Goal: Information Seeking & Learning: Check status

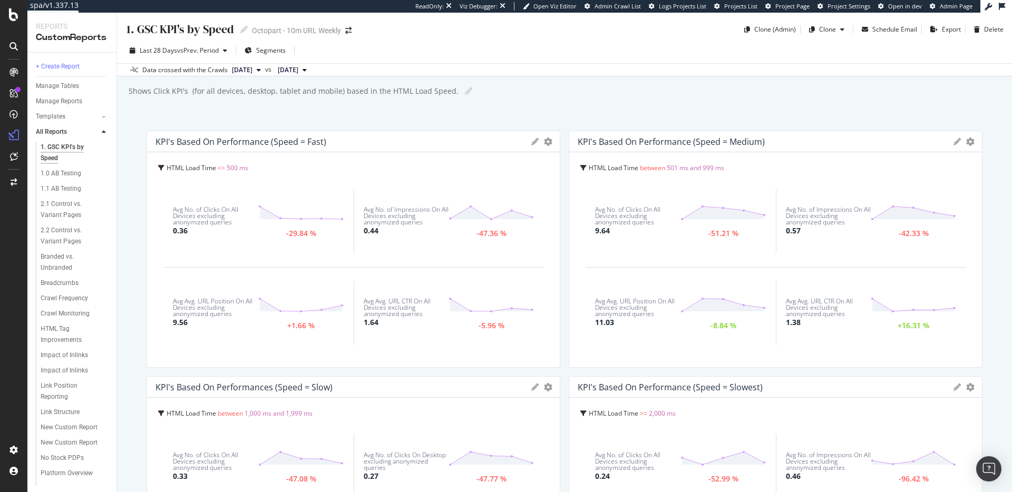
scroll to position [180, 0]
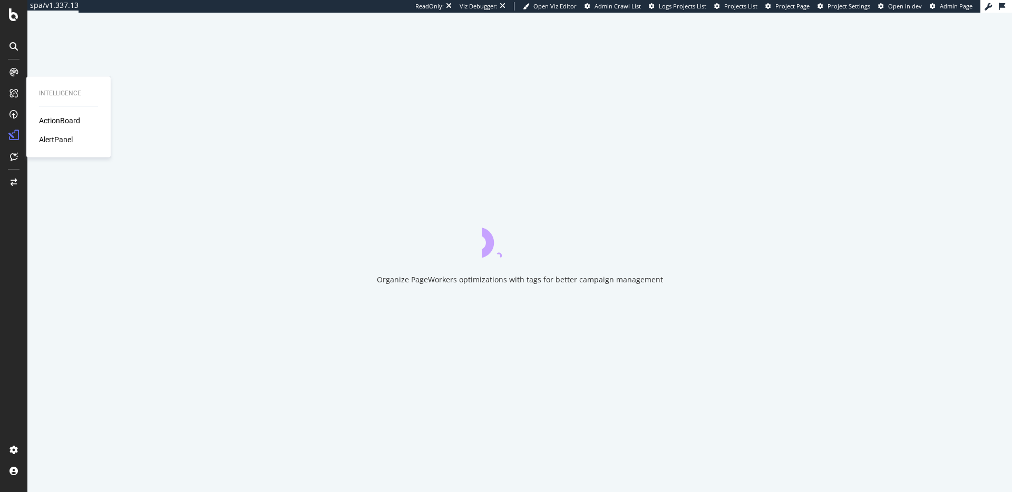
click at [55, 145] on div "Intelligence ActionBoard AlertPanel" at bounding box center [69, 117] width 76 height 77
click at [55, 142] on div "AlertPanel" at bounding box center [56, 139] width 34 height 11
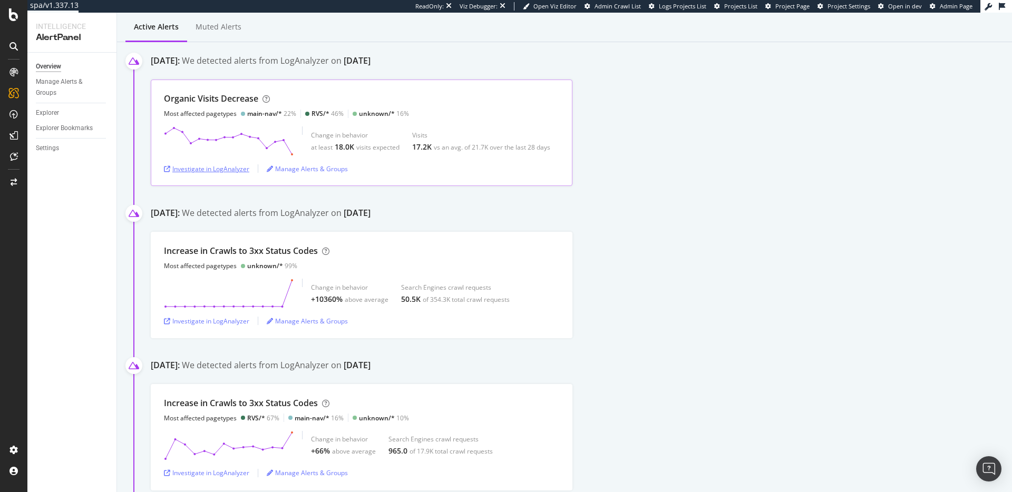
scroll to position [136, 0]
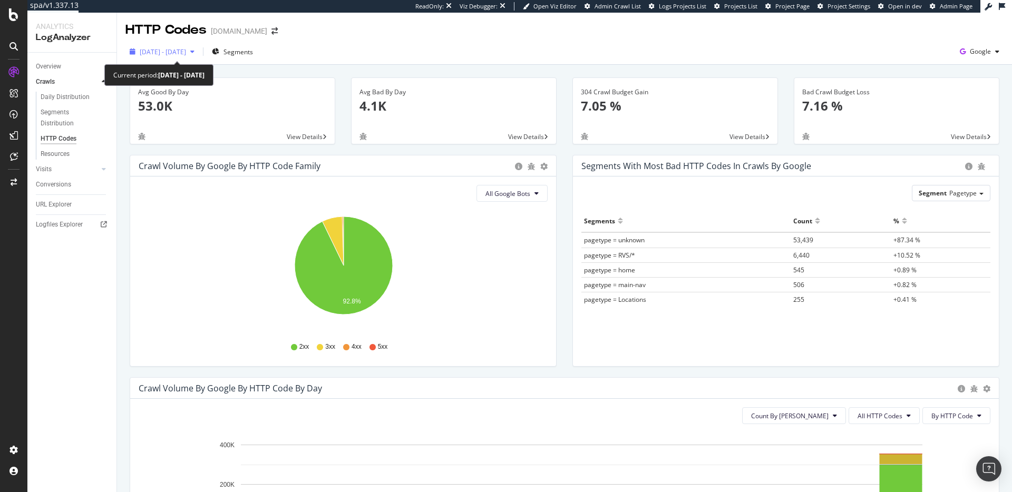
click at [172, 53] on span "2025 Aug. 15th - Aug. 29th" at bounding box center [163, 51] width 46 height 9
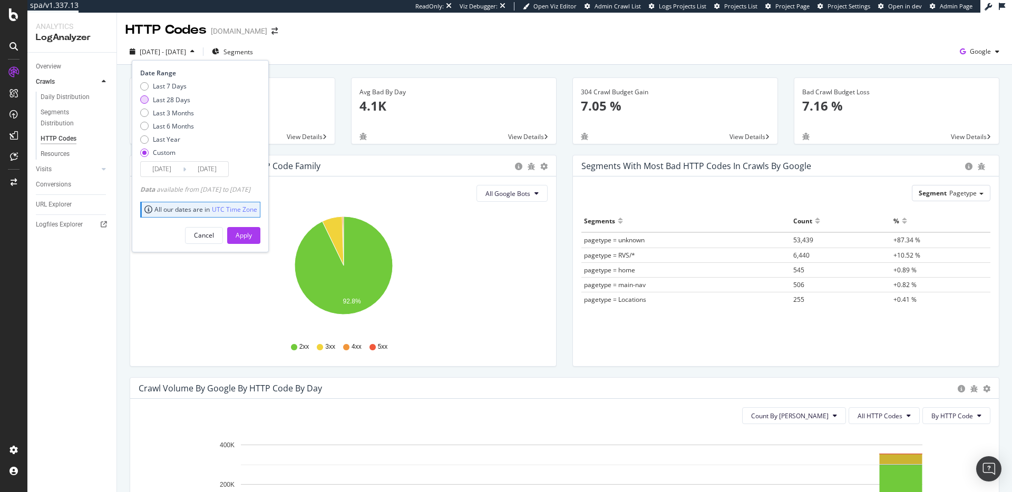
click at [173, 99] on div "Last 28 Days" at bounding box center [171, 99] width 37 height 9
type input "2025/08/06"
type input "2025/09/02"
click at [252, 239] on div "Apply" at bounding box center [244, 235] width 16 height 9
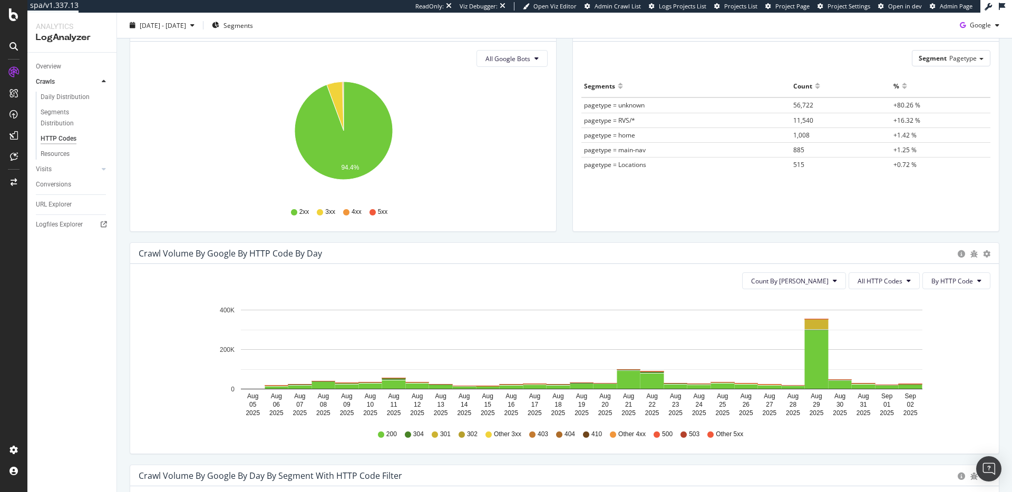
scroll to position [190, 0]
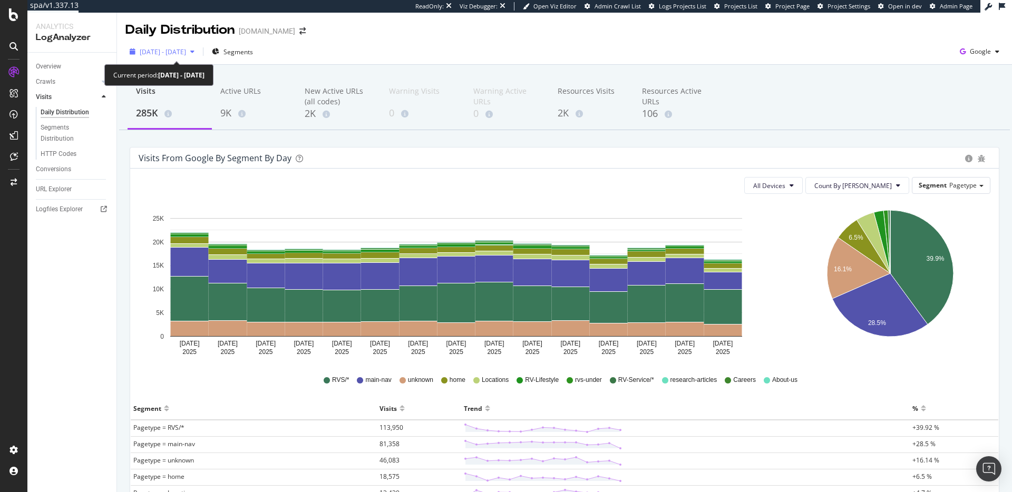
click at [183, 47] on span "2025 Aug. 17th - Aug. 31st" at bounding box center [163, 51] width 46 height 9
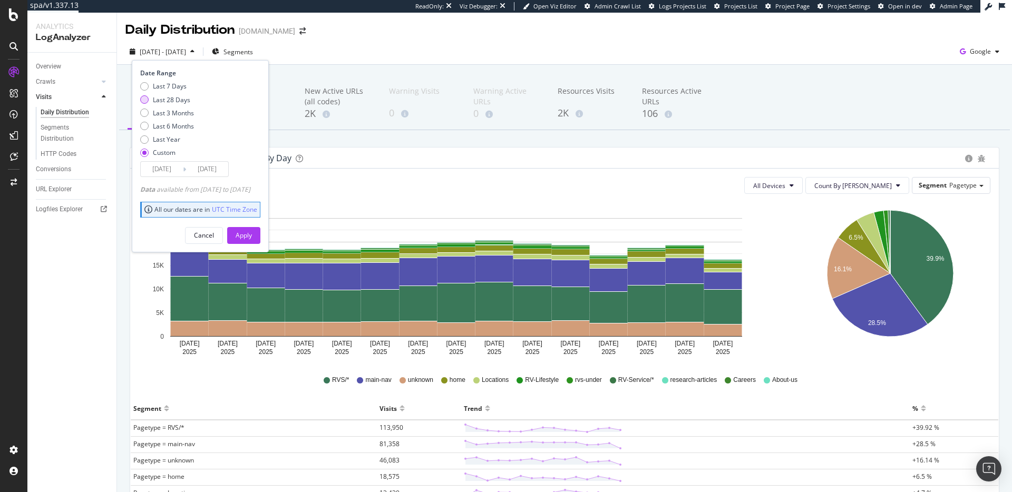
click at [173, 99] on div "Last 28 Days" at bounding box center [171, 99] width 37 height 9
type input "[DATE]"
click at [252, 240] on div "Apply" at bounding box center [244, 236] width 16 height 16
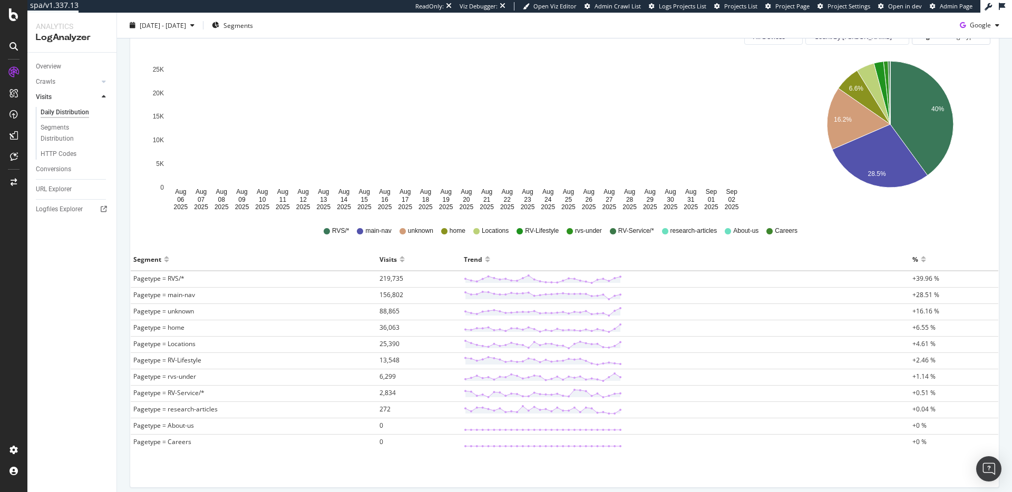
scroll to position [153, 0]
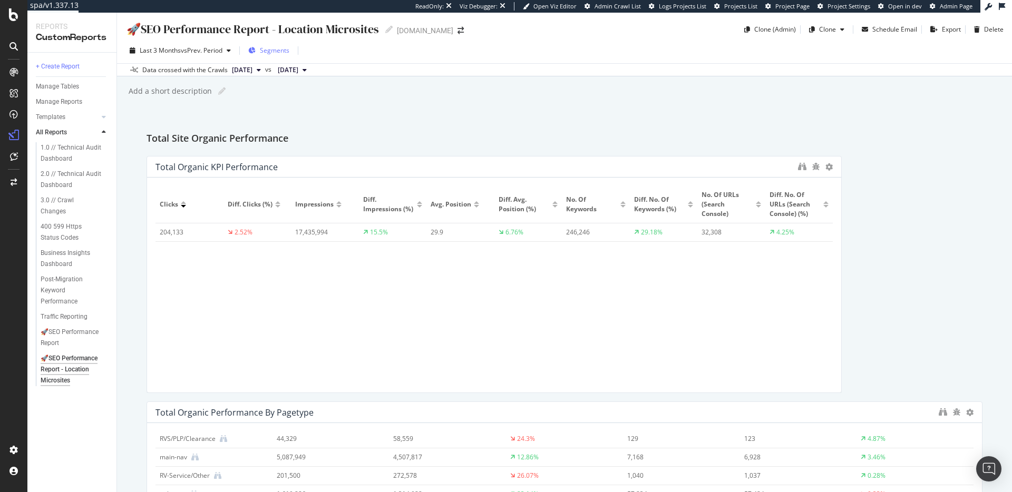
click at [280, 46] on span "Segments" at bounding box center [275, 50] width 30 height 9
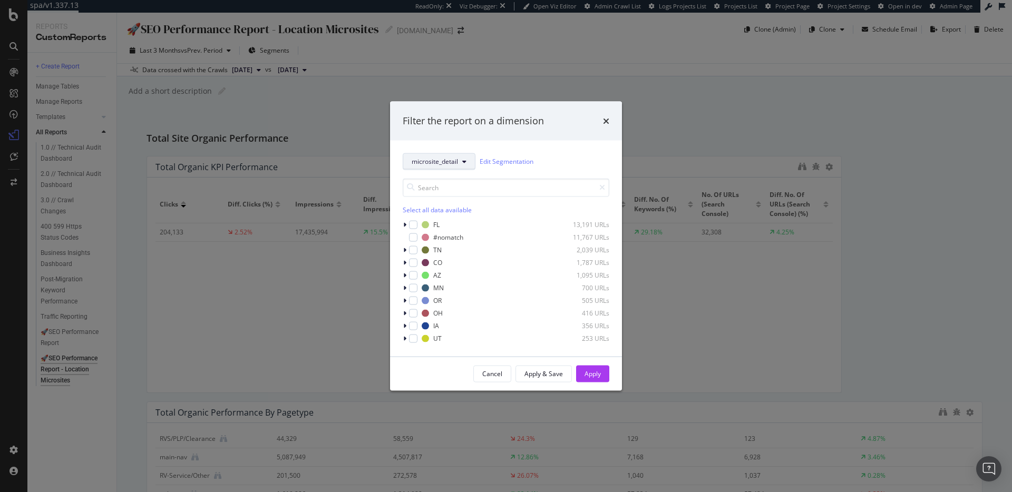
click at [446, 167] on button "microsite_detail" at bounding box center [439, 161] width 73 height 17
click at [567, 164] on div "microsite_detail Edit Segmentation" at bounding box center [506, 161] width 207 height 17
click at [403, 250] on icon "modal" at bounding box center [404, 250] width 3 height 6
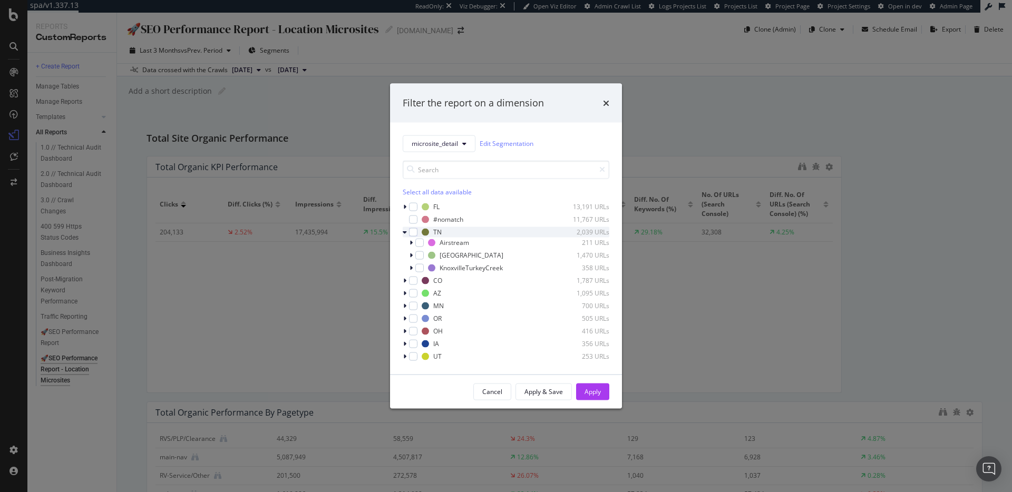
click at [403, 232] on icon "modal" at bounding box center [405, 232] width 4 height 6
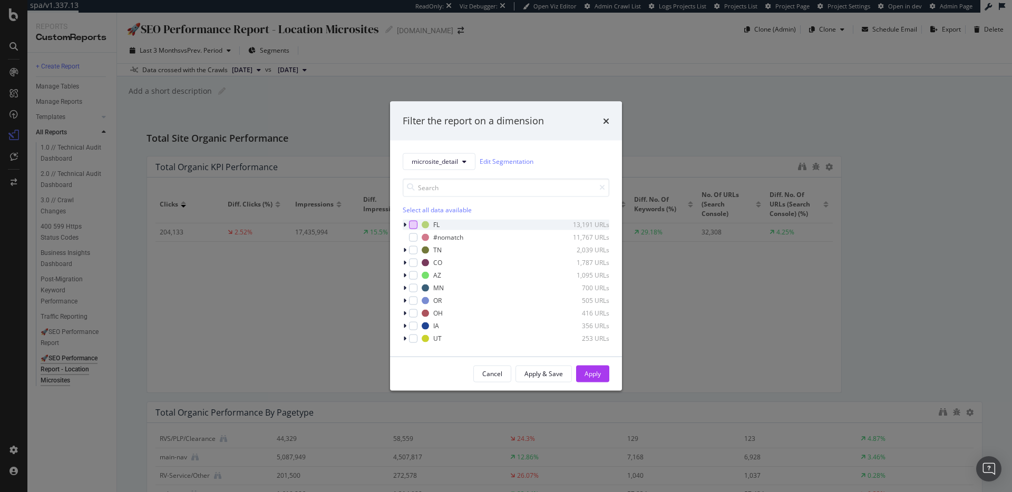
click at [411, 227] on div "modal" at bounding box center [413, 224] width 8 height 8
click at [593, 367] on div "Apply" at bounding box center [592, 374] width 16 height 16
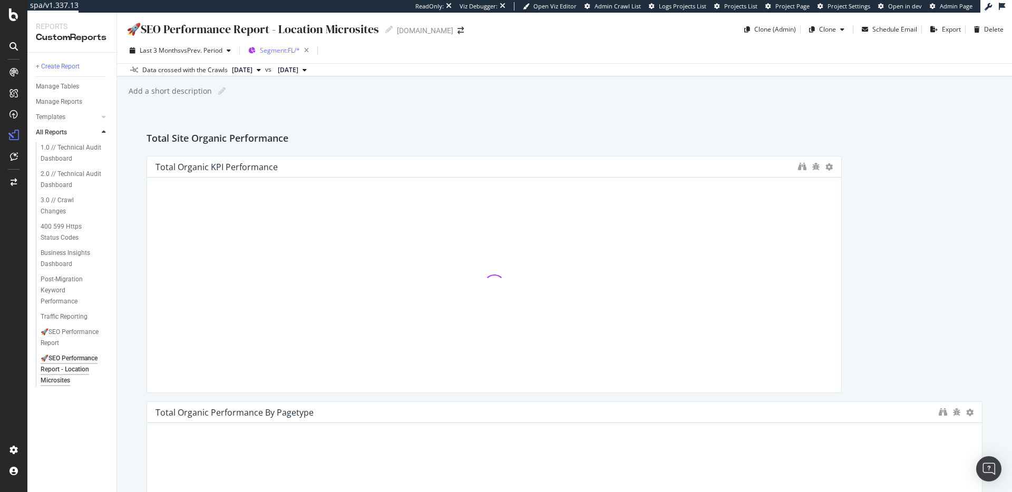
click at [294, 52] on span "Segment: FL/*" at bounding box center [280, 50] width 40 height 9
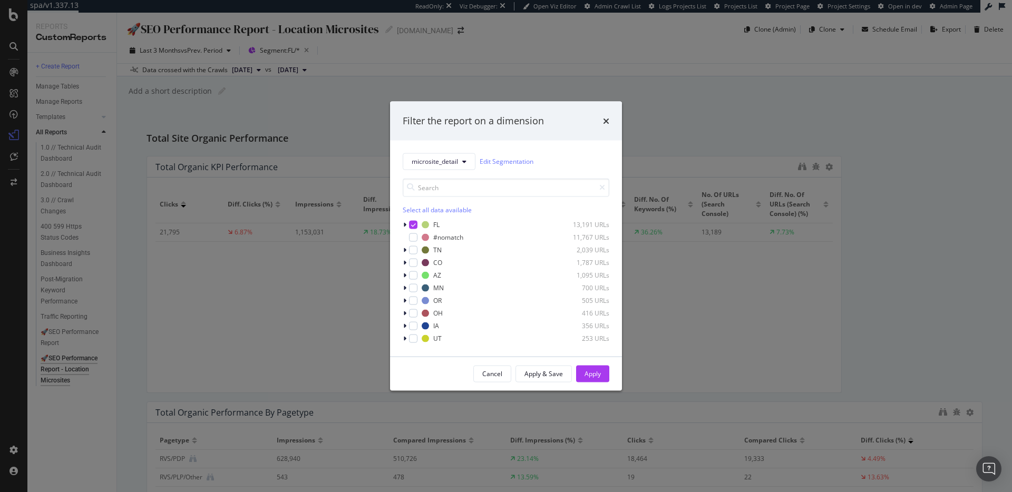
click at [437, 209] on div "Select all data available" at bounding box center [506, 209] width 207 height 9
click at [598, 368] on div "Apply" at bounding box center [592, 374] width 16 height 16
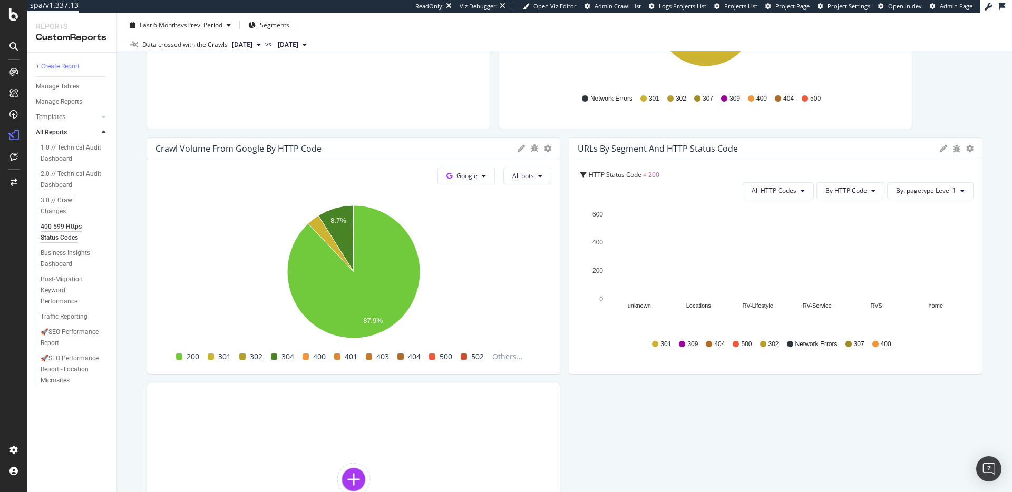
scroll to position [276, 0]
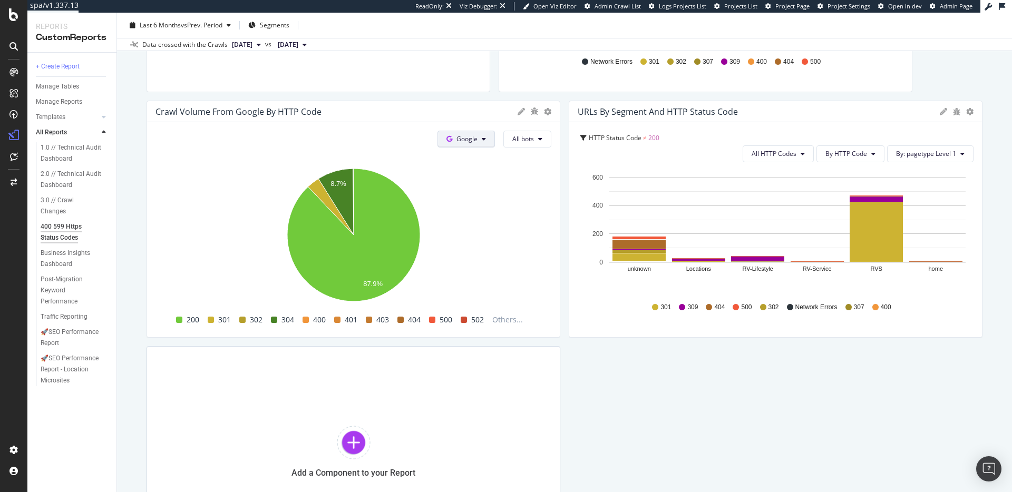
click at [456, 142] on span at bounding box center [451, 138] width 10 height 9
click at [482, 199] on span "OpenAI" at bounding box center [483, 198] width 39 height 9
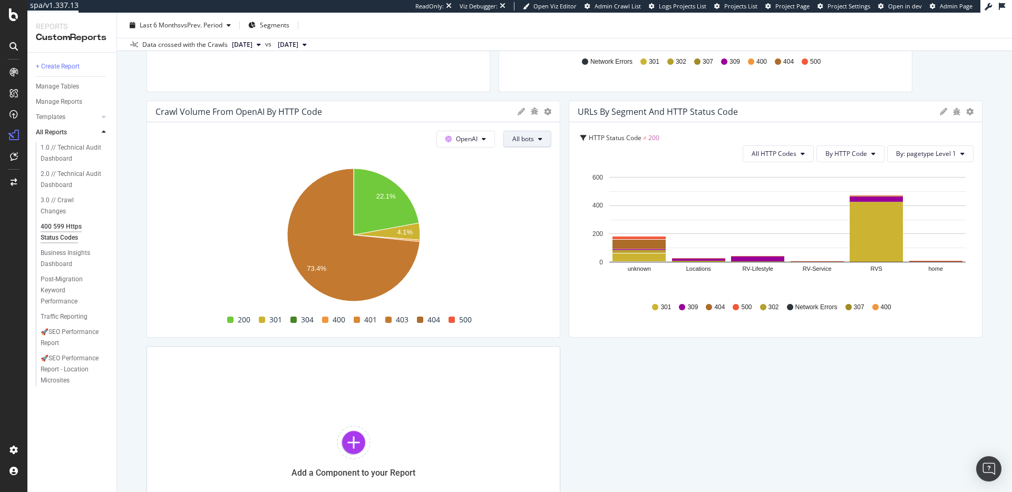
click at [532, 141] on span "All bots" at bounding box center [523, 138] width 22 height 9
click at [527, 183] on span "Indexing bots" at bounding box center [538, 179] width 53 height 9
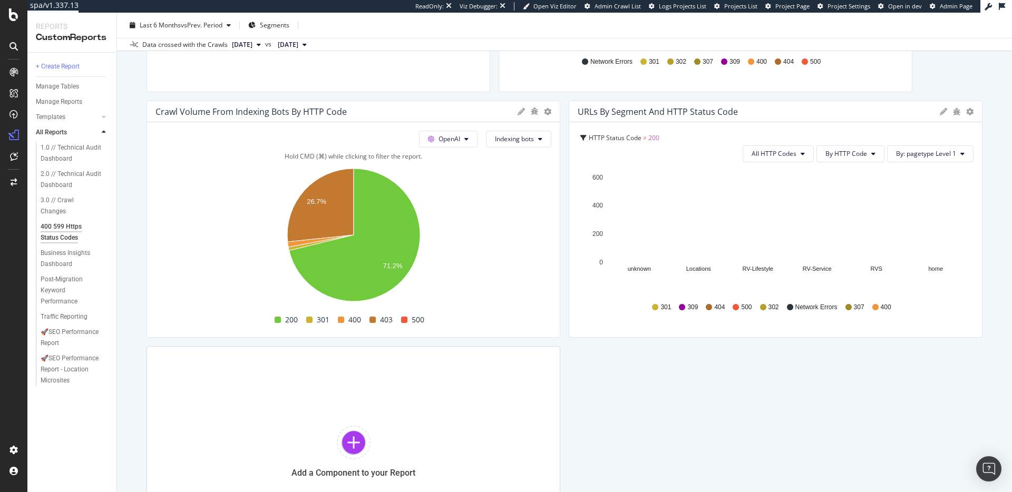
scroll to position [253, 0]
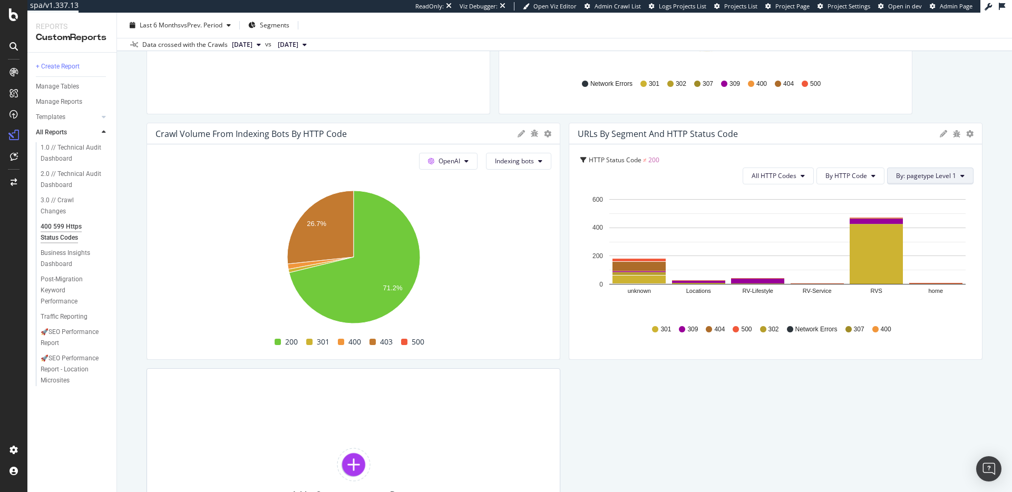
click at [927, 179] on span "By: pagetype Level 1" at bounding box center [926, 175] width 60 height 9
click at [728, 410] on div "HTTP Status Codes Distribution Pie Table Edit Filter Export as CSV Delete Add t…" at bounding box center [565, 228] width 836 height 702
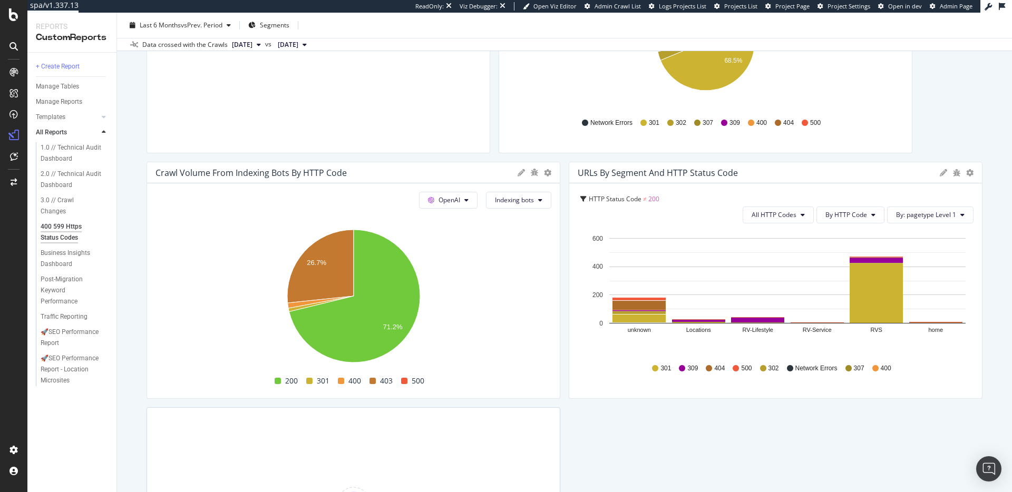
scroll to position [218, 0]
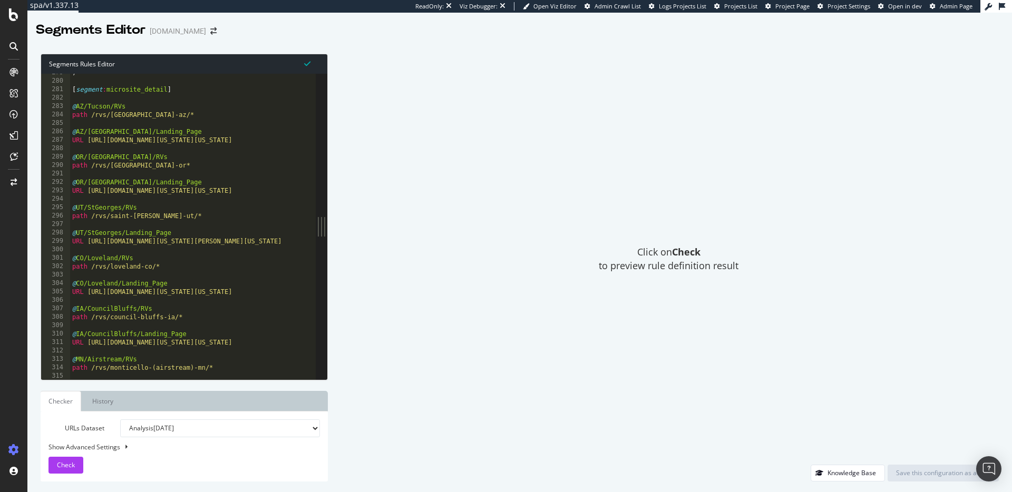
scroll to position [2350, 0]
type textarea "path /rvs/[GEOGRAPHIC_DATA]-az/*"
drag, startPoint x: 91, startPoint y: 116, endPoint x: 152, endPoint y: 116, distance: 60.6
click at [152, 116] on div ") [ segment : microsite_detail ] @ [GEOGRAPHIC_DATA]/[GEOGRAPHIC_DATA]/RVs path…" at bounding box center [971, 229] width 1803 height 323
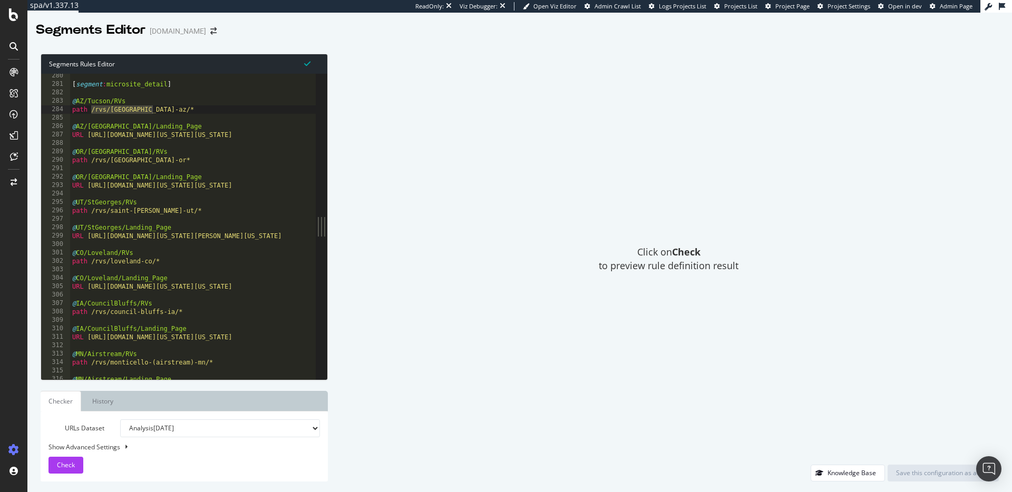
scroll to position [2354, 0]
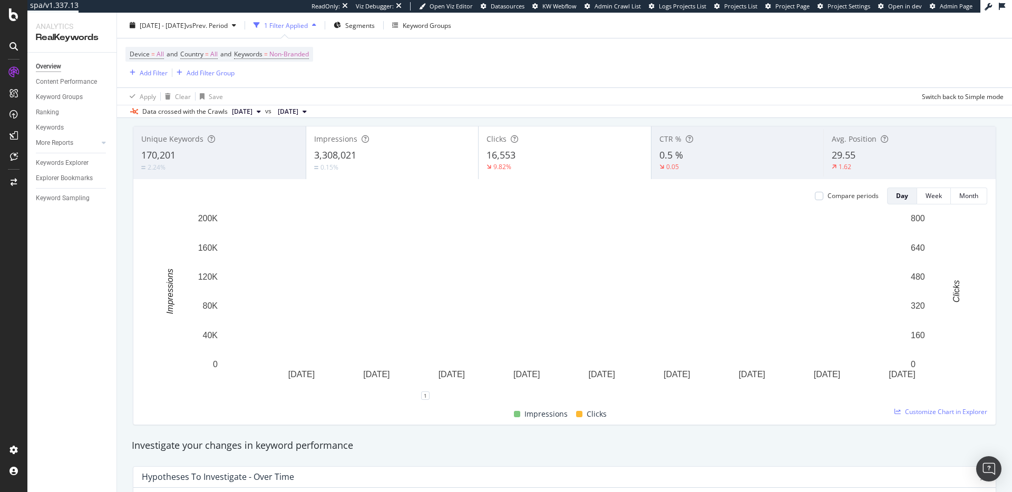
scroll to position [70, 0]
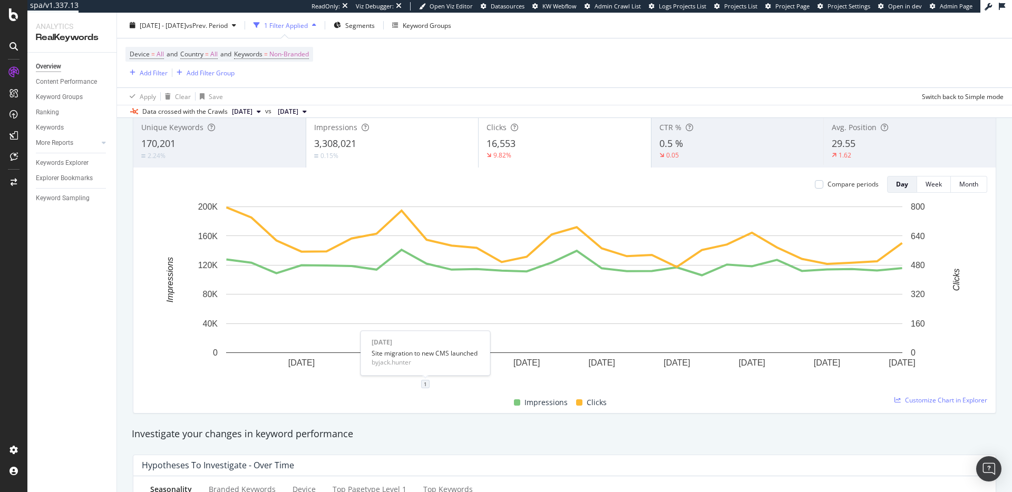
click at [424, 385] on div "1" at bounding box center [425, 384] width 8 height 8
click at [470, 331] on icon "trash" at bounding box center [469, 327] width 6 height 7
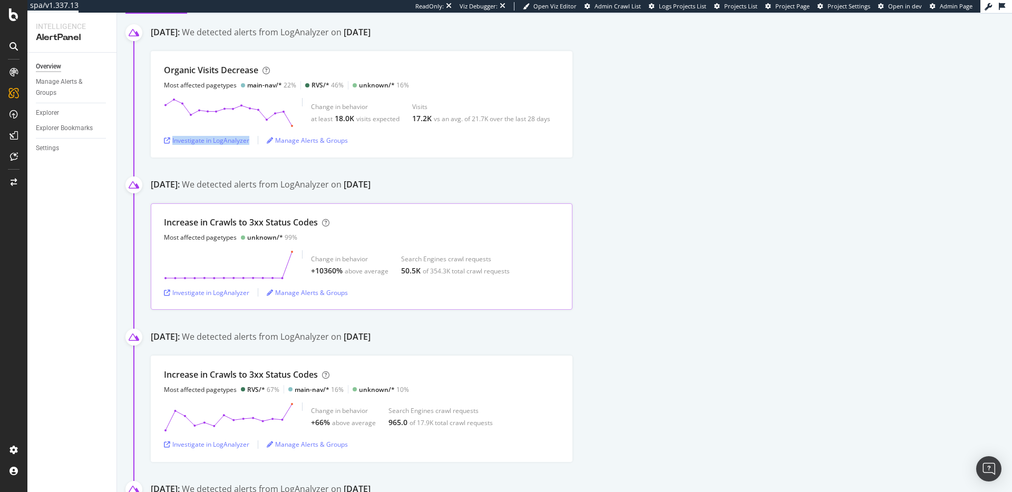
scroll to position [110, 0]
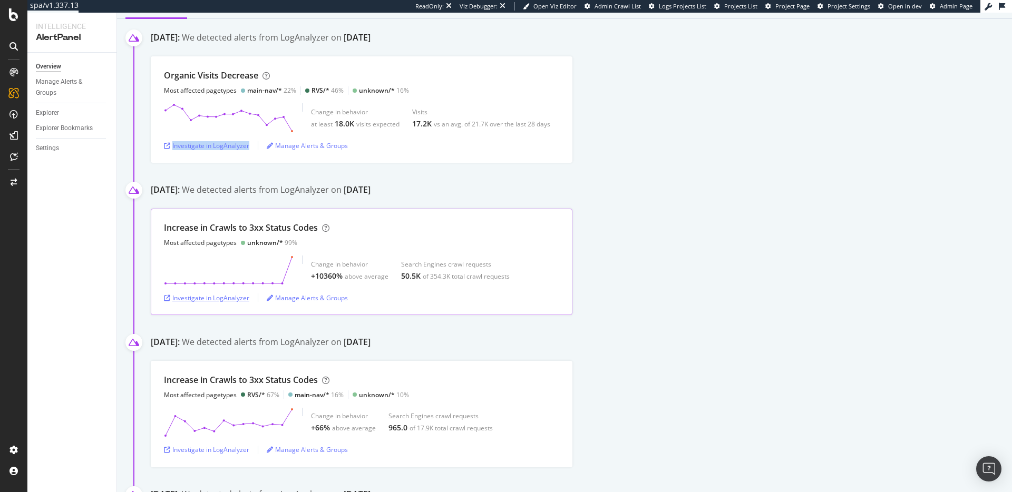
click at [239, 296] on div "Investigate in LogAnalyzer" at bounding box center [206, 298] width 85 height 9
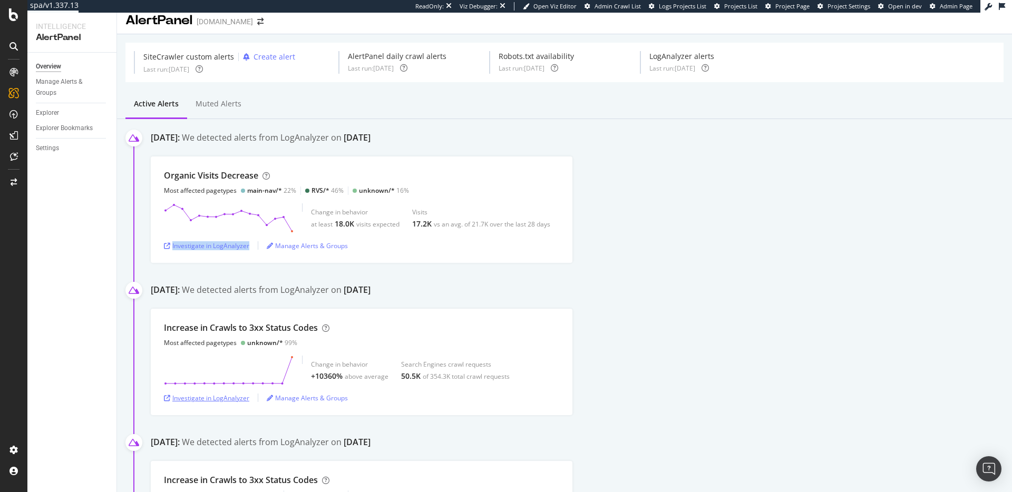
scroll to position [0, 0]
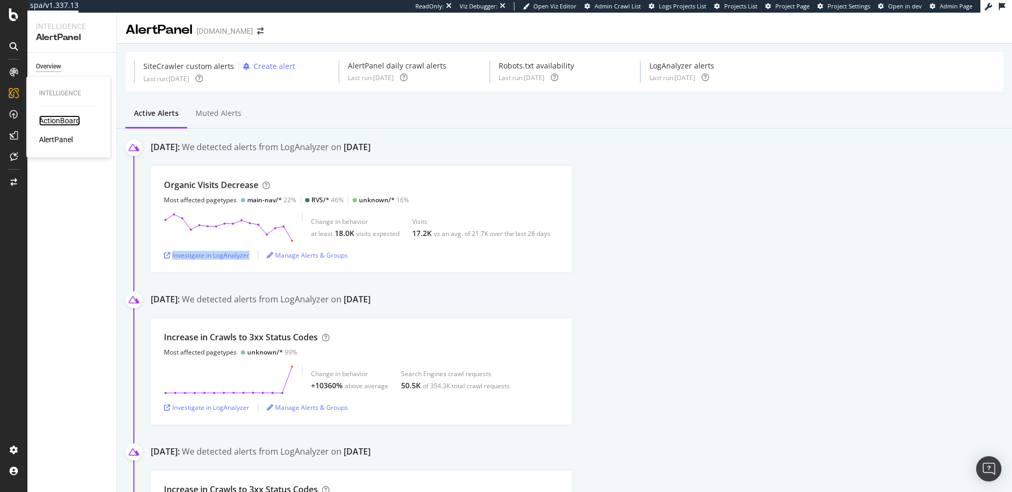
click at [55, 116] on div "ActionBoard" at bounding box center [59, 120] width 41 height 11
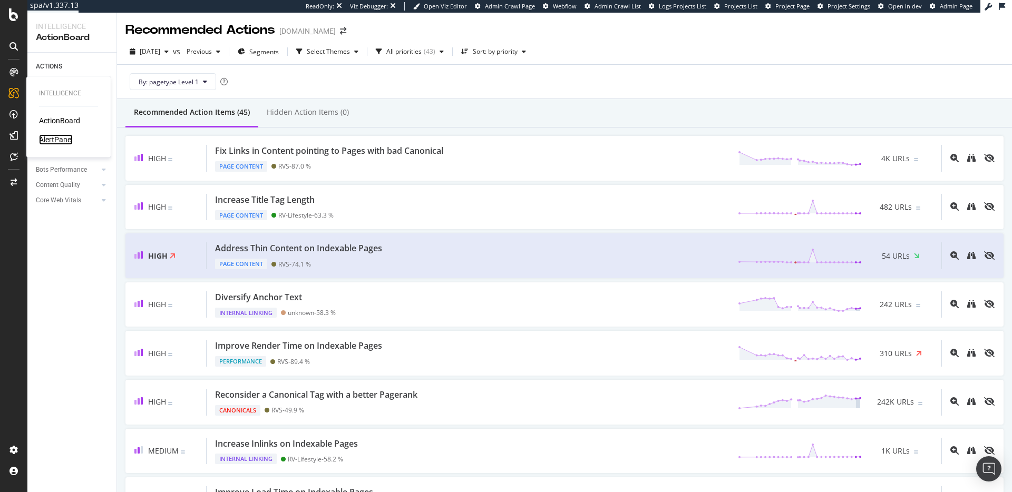
click at [53, 138] on div "AlertPanel" at bounding box center [56, 139] width 34 height 11
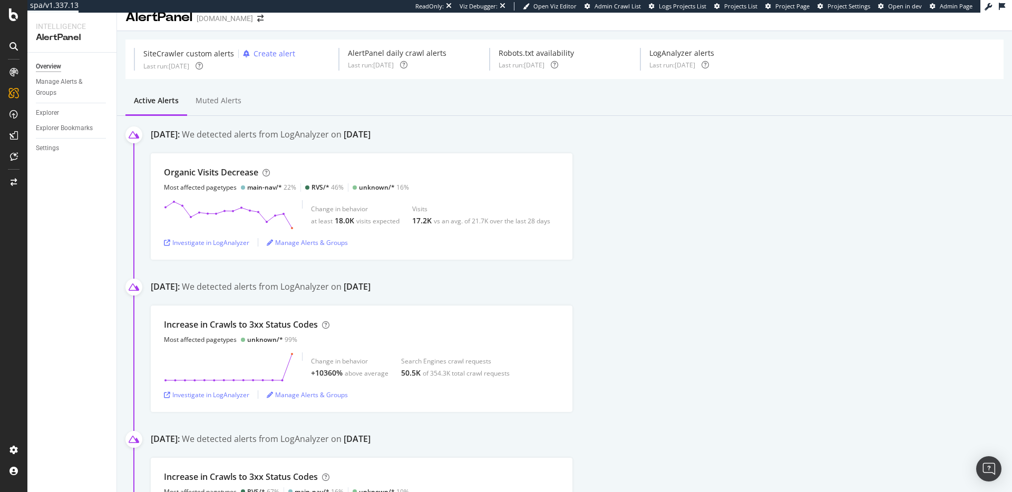
scroll to position [23, 0]
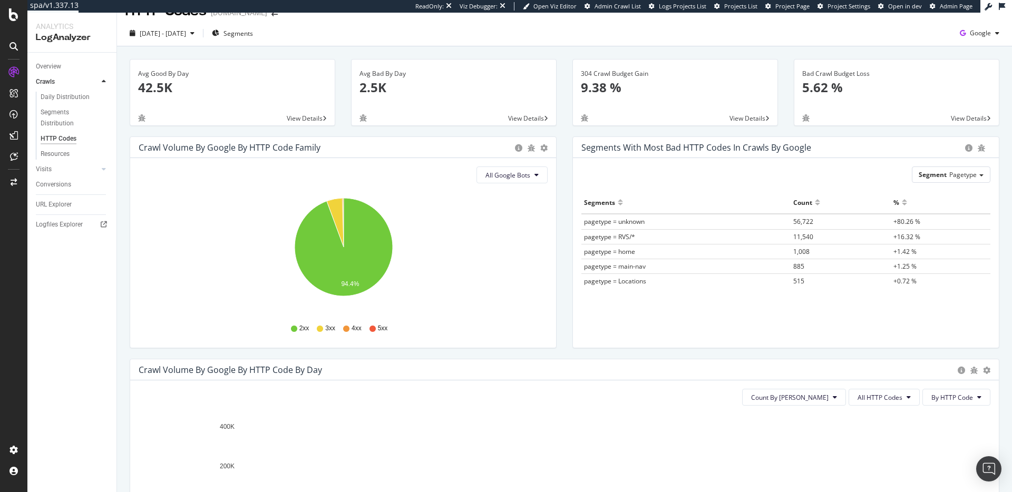
scroll to position [4, 0]
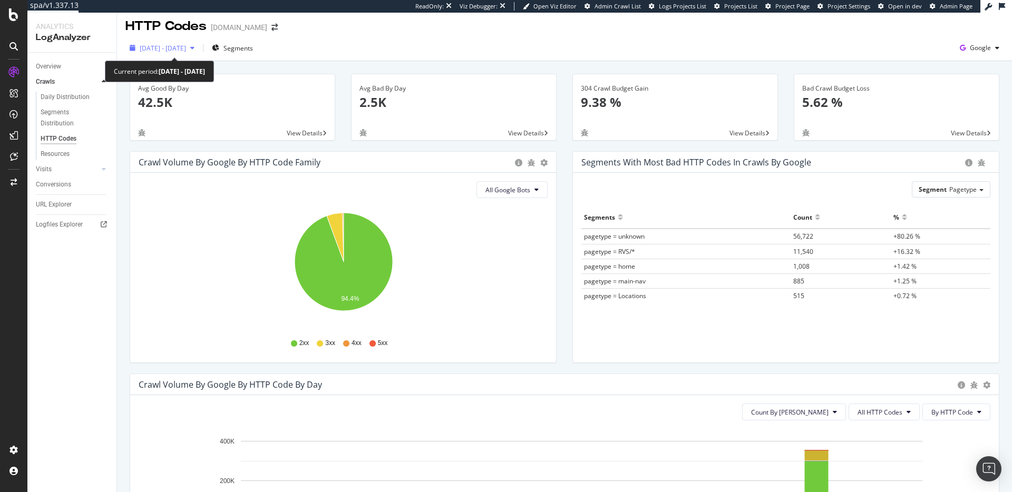
click at [186, 48] on span "[DATE] - [DATE]" at bounding box center [163, 48] width 46 height 9
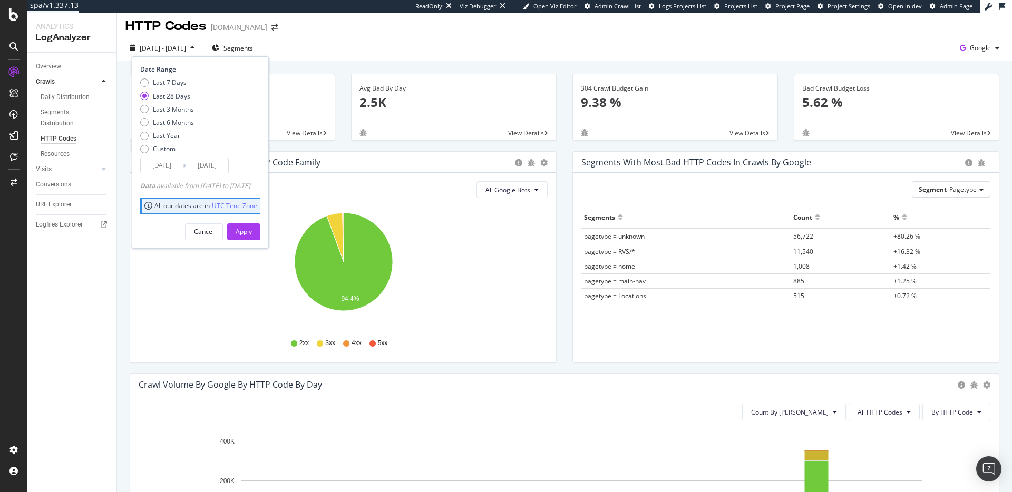
click at [412, 28] on div "HTTP Codes [DOMAIN_NAME]" at bounding box center [564, 22] width 895 height 26
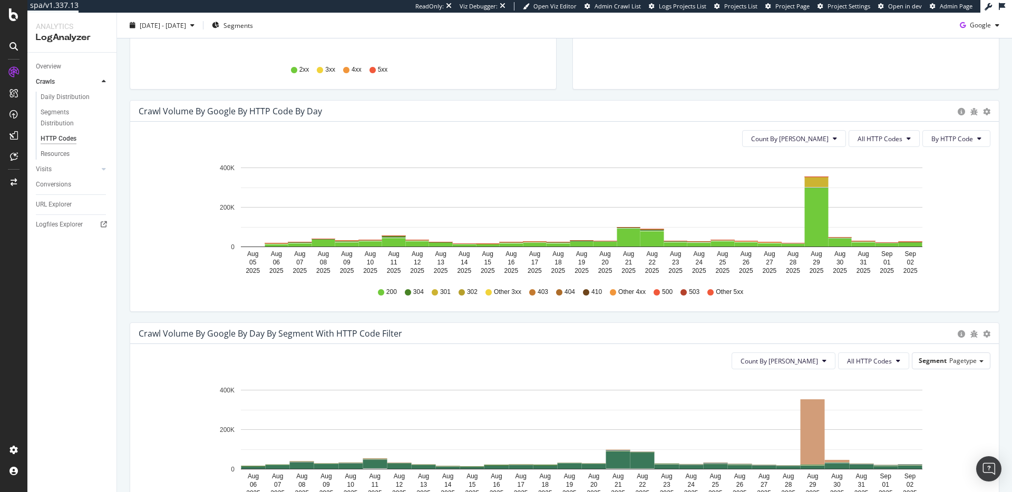
scroll to position [281, 0]
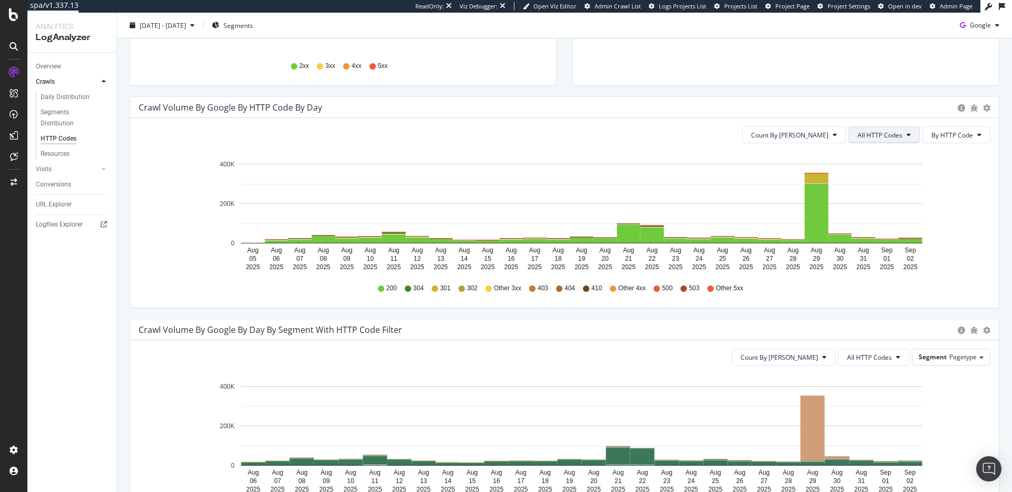
click at [905, 134] on button "All HTTP Codes" at bounding box center [883, 134] width 71 height 17
click at [896, 213] on span "3xx family" at bounding box center [885, 214] width 53 height 9
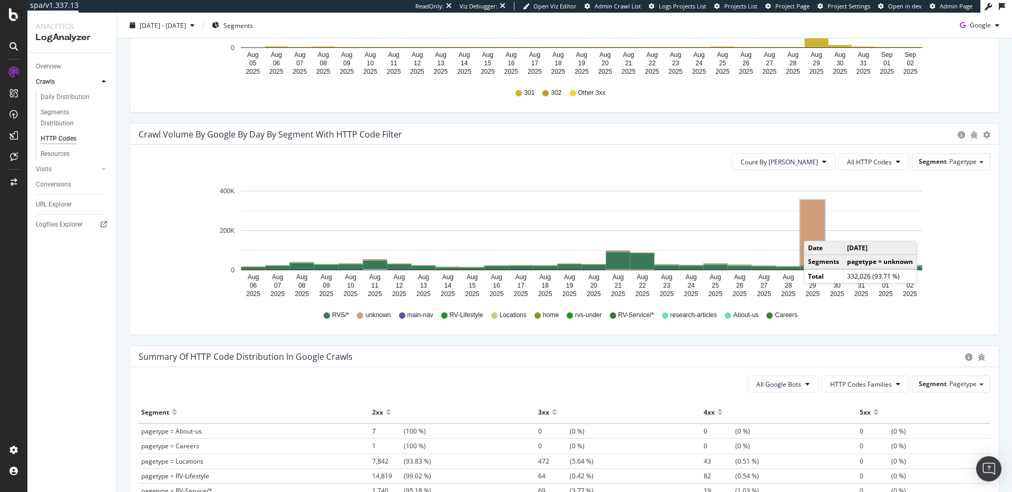
scroll to position [479, 0]
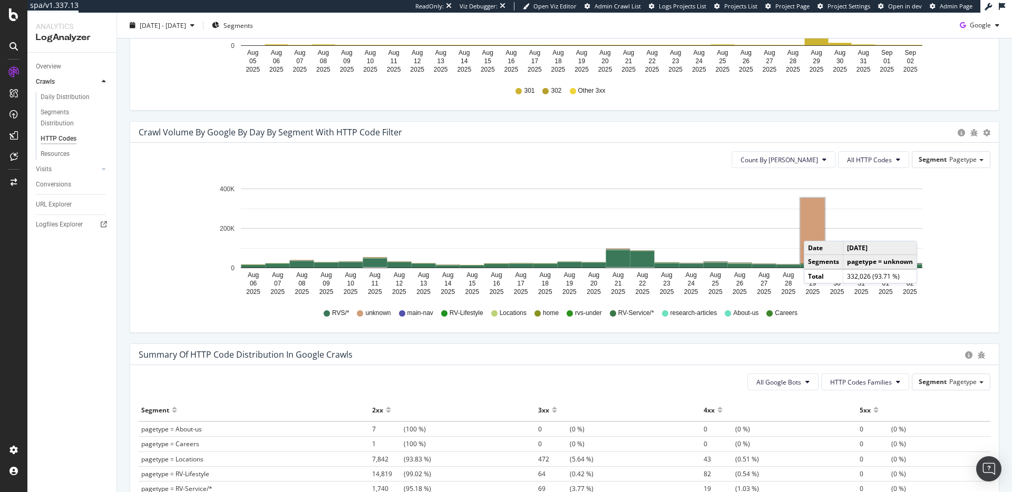
click at [814, 230] on rect "A chart." at bounding box center [813, 230] width 24 height 65
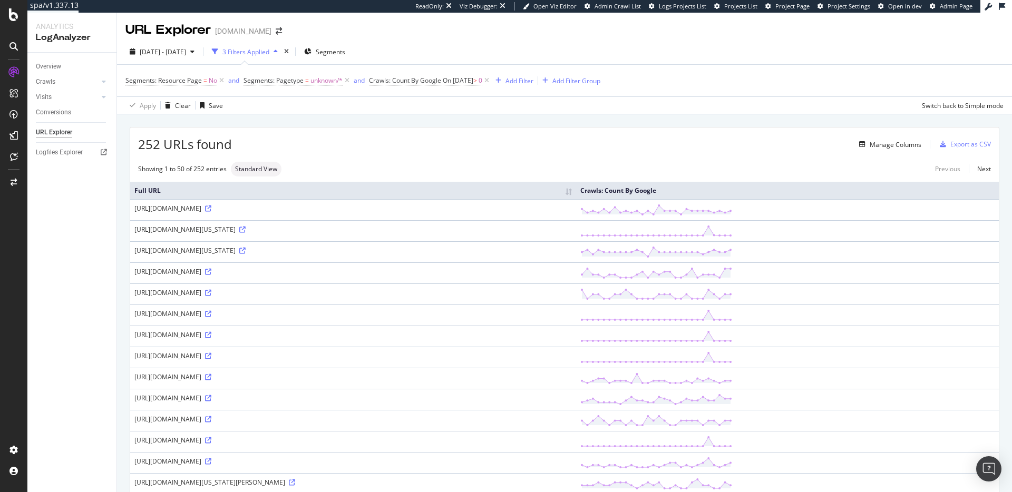
click at [264, 48] on div "3 Filters Applied" at bounding box center [245, 51] width 47 height 9
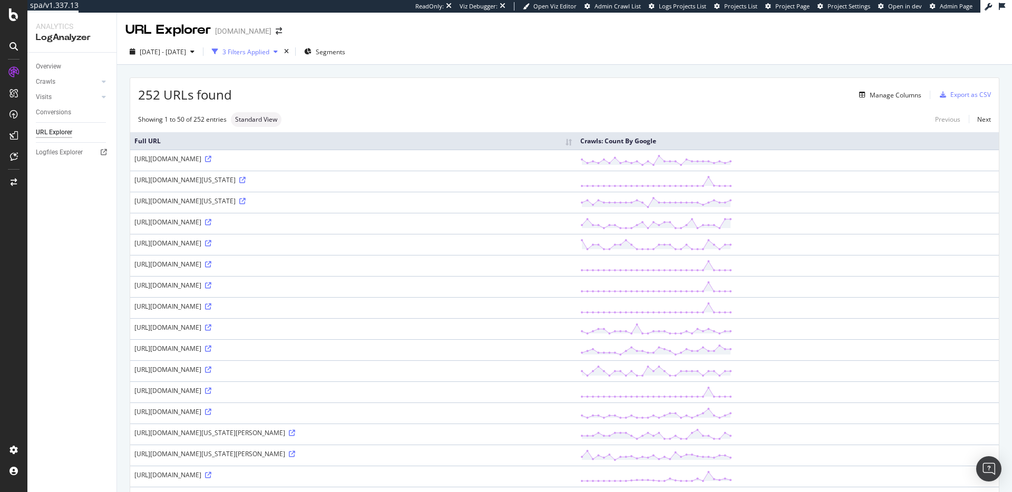
click at [264, 48] on div "3 Filters Applied" at bounding box center [245, 51] width 47 height 9
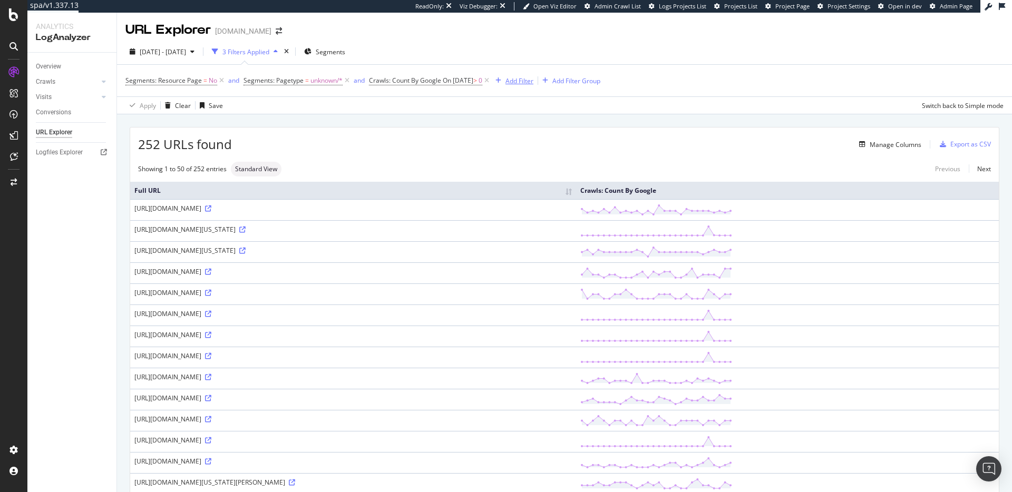
click at [533, 81] on div "Add Filter" at bounding box center [519, 80] width 28 height 9
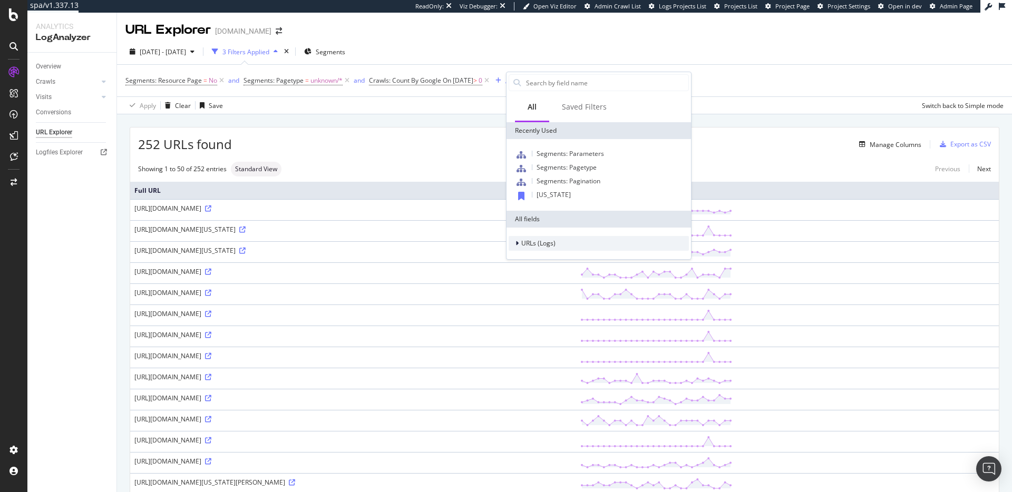
click at [534, 243] on span "URLs (Logs)" at bounding box center [538, 243] width 34 height 9
click at [652, 56] on div "[DATE] - [DATE] 3 Filters Applied Segments" at bounding box center [564, 53] width 895 height 21
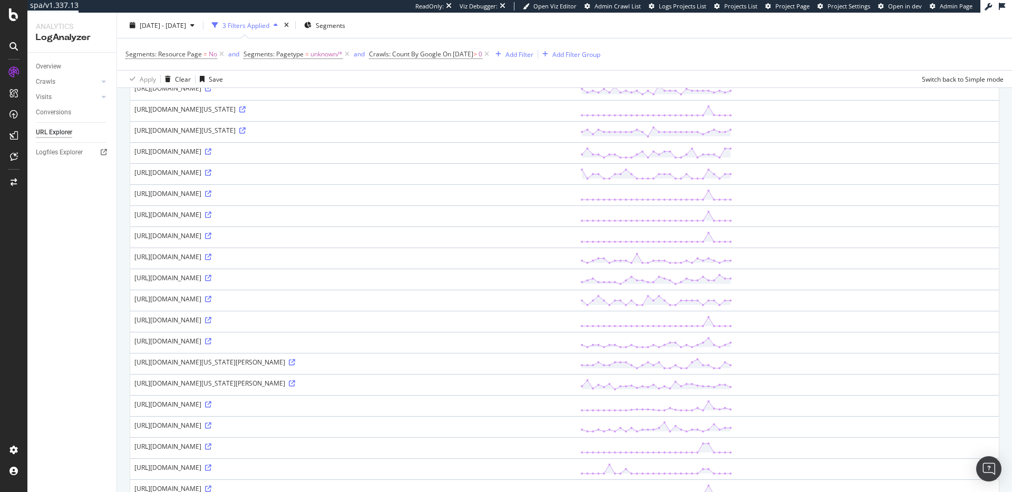
scroll to position [121, 0]
click at [211, 259] on icon at bounding box center [208, 256] width 6 height 6
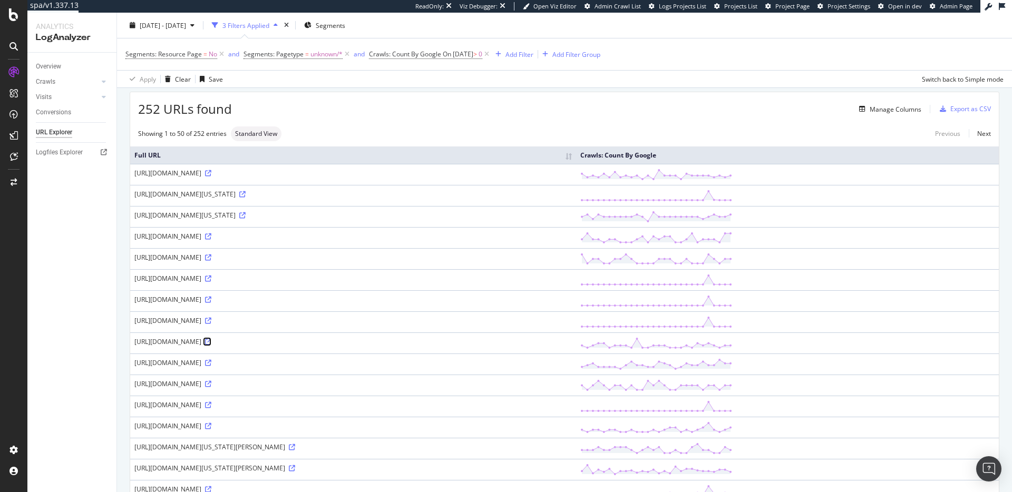
scroll to position [811, 0]
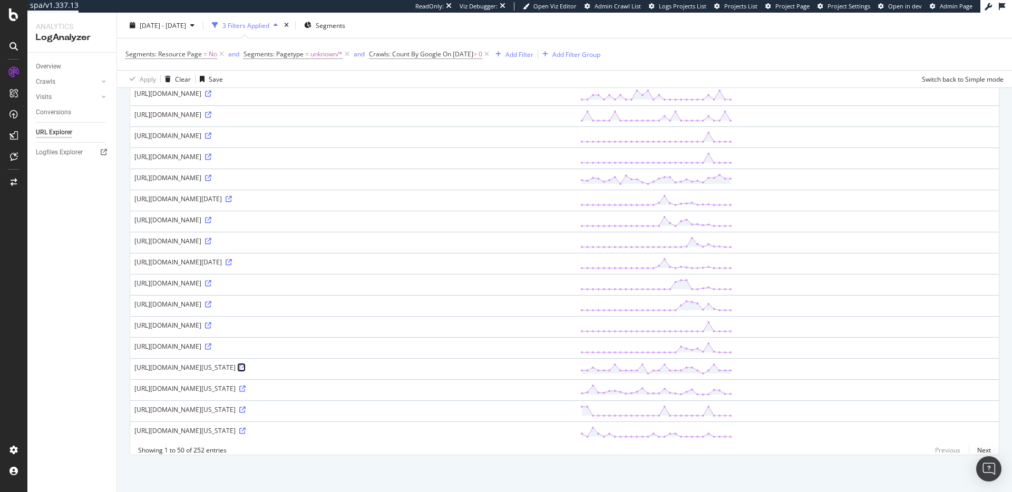
click at [246, 367] on icon at bounding box center [242, 368] width 6 height 6
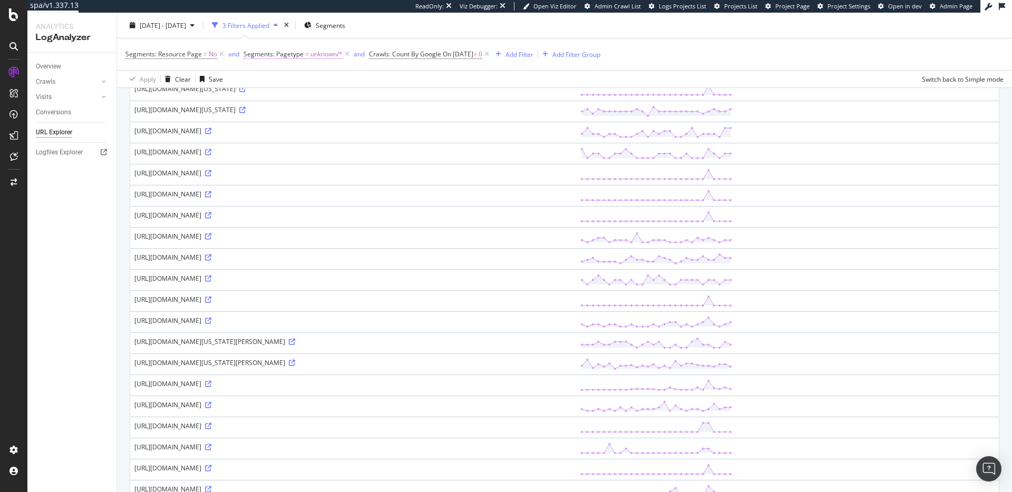
scroll to position [0, 0]
